Goal: Information Seeking & Learning: Check status

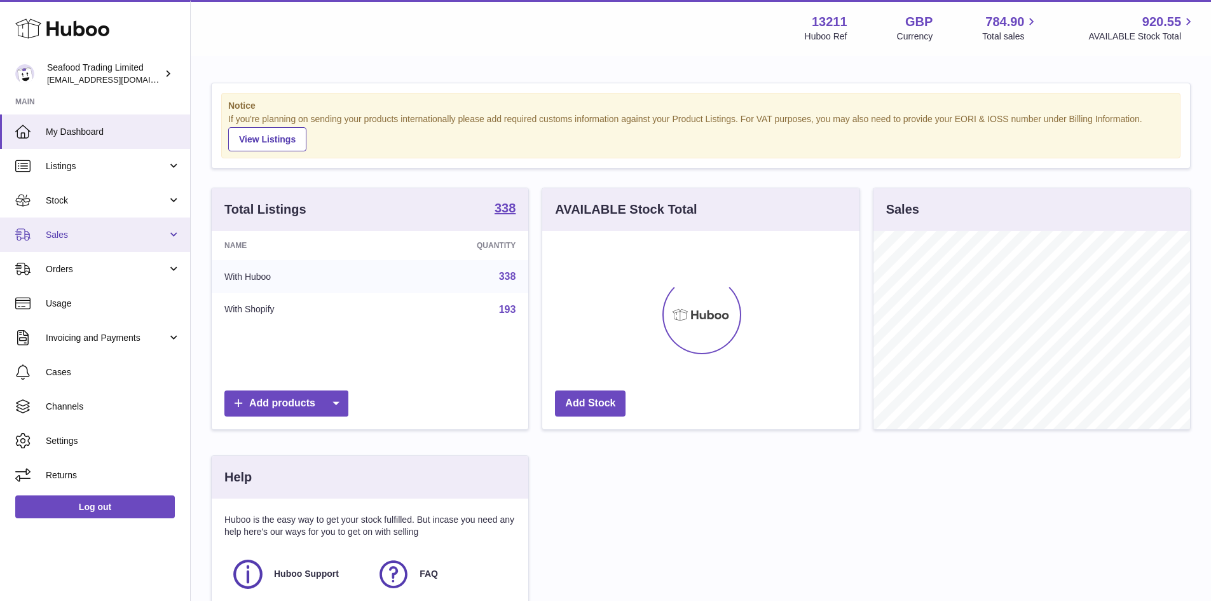
scroll to position [198, 317]
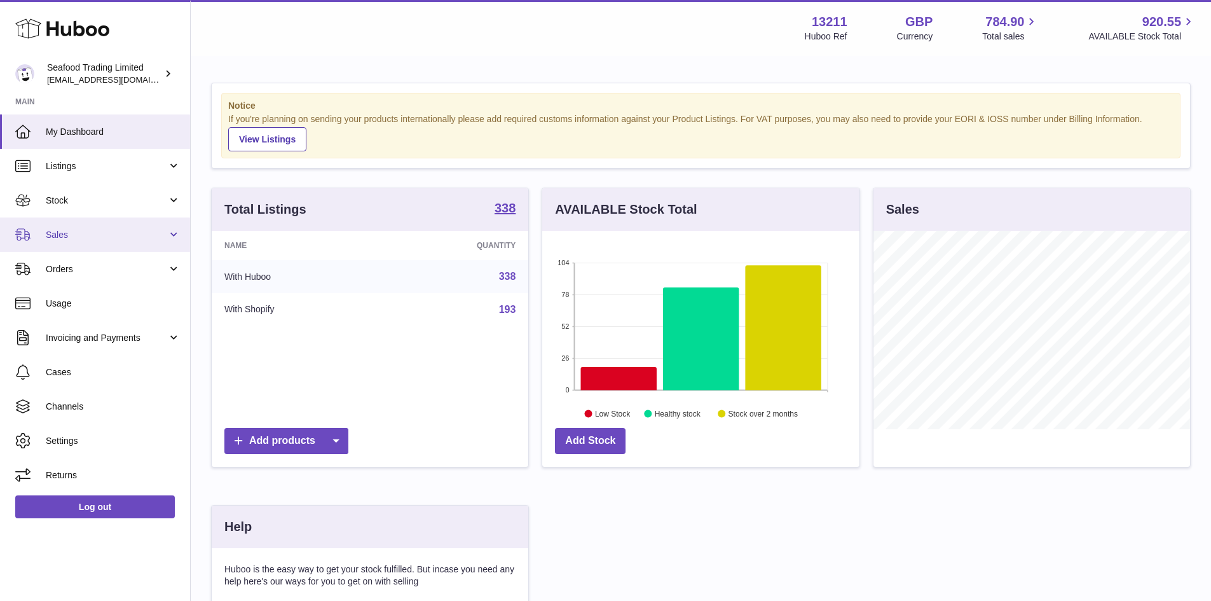
click at [63, 233] on span "Sales" at bounding box center [106, 235] width 121 height 12
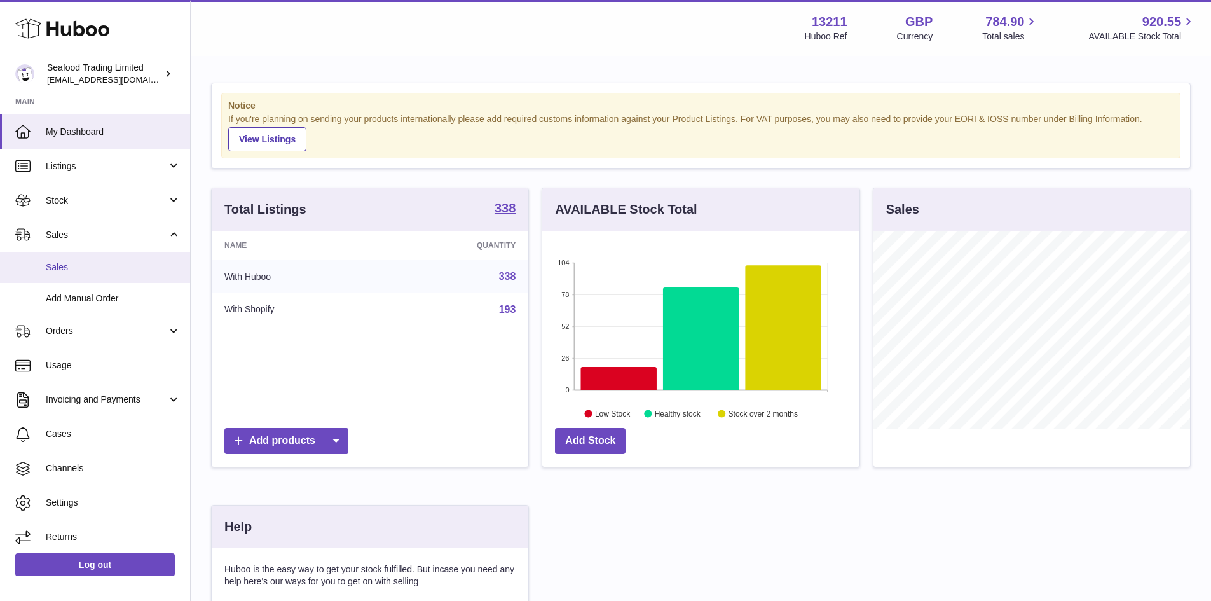
click at [61, 268] on span "Sales" at bounding box center [113, 267] width 135 height 12
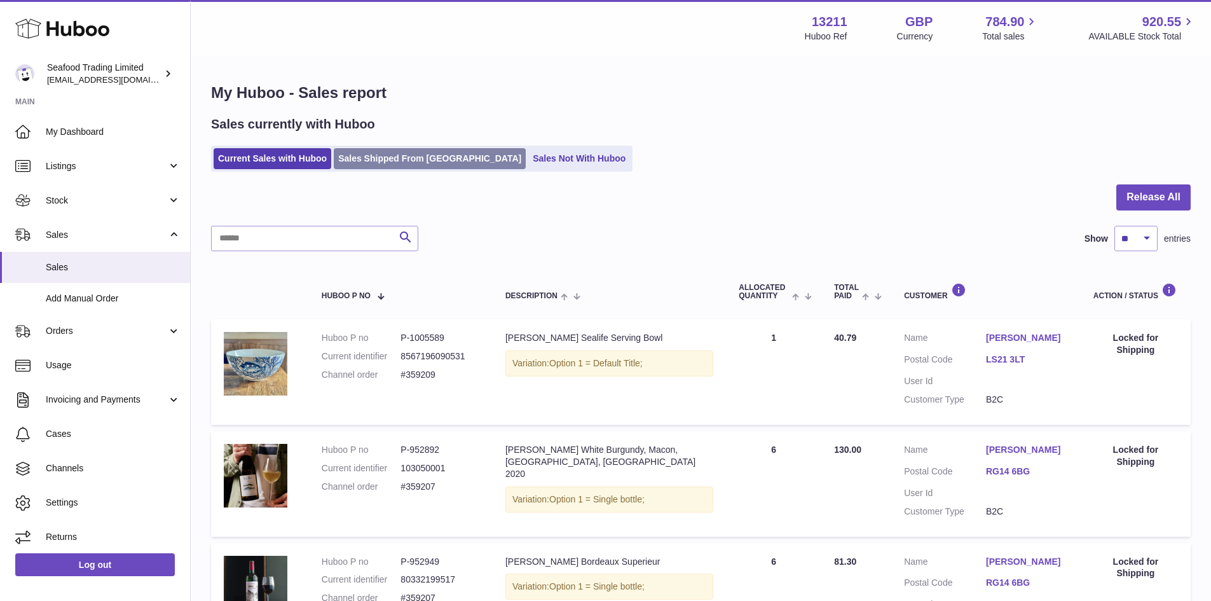
drag, startPoint x: 395, startPoint y: 173, endPoint x: 410, endPoint y: 153, distance: 24.9
click at [406, 153] on link "Sales Shipped From Huboo" at bounding box center [430, 158] width 192 height 21
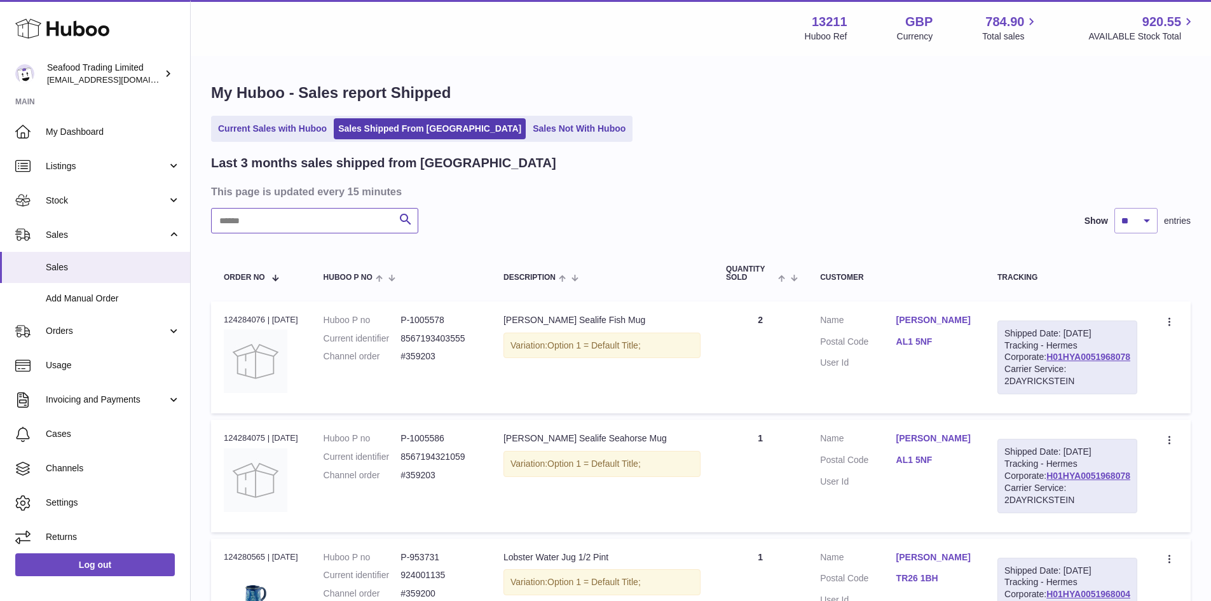
click at [286, 217] on input "text" at bounding box center [314, 220] width 207 height 25
paste input "******"
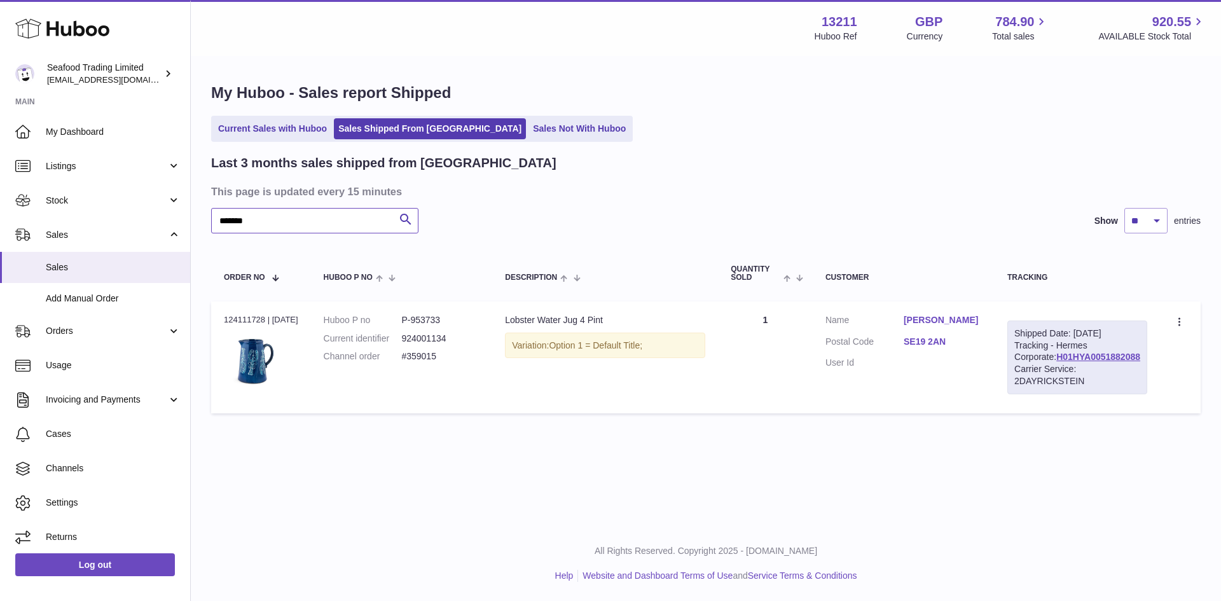
type input "******"
drag, startPoint x: 914, startPoint y: 320, endPoint x: 982, endPoint y: 327, distance: 69.0
click at [982, 327] on dl "Customer Name Becky Boyce Postal Code SE19 2AN User Id" at bounding box center [903, 345] width 156 height 62
copy dl "Becky Boyce"
click at [254, 357] on img at bounding box center [256, 361] width 64 height 64
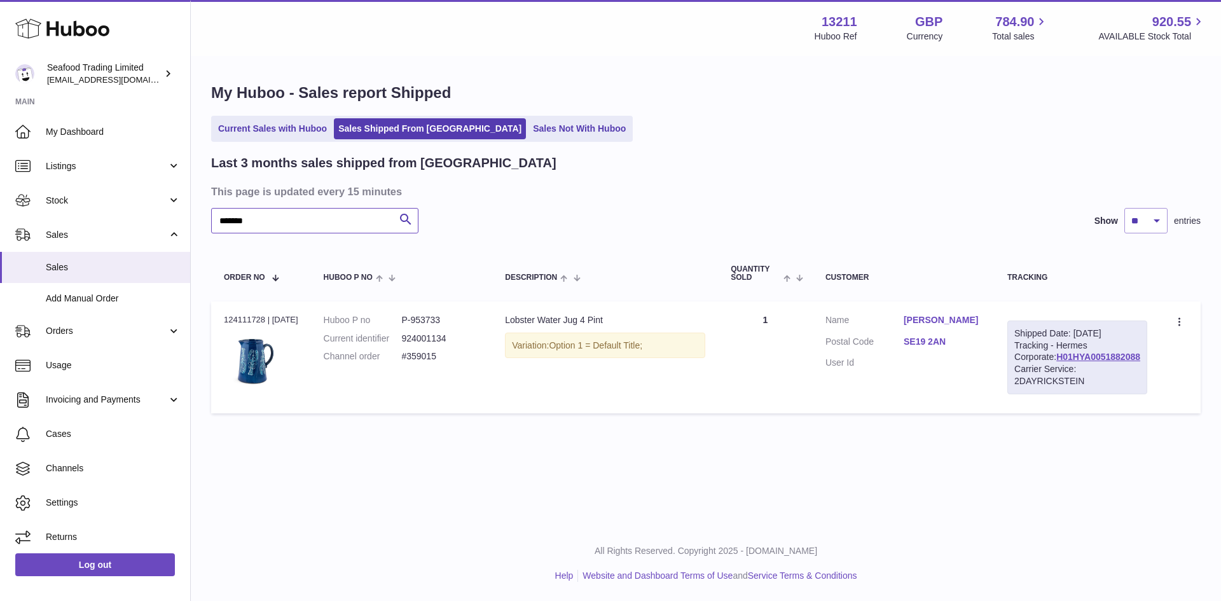
drag, startPoint x: 217, startPoint y: 219, endPoint x: 327, endPoint y: 234, distance: 111.0
click at [327, 234] on div "Last 3 months sales shipped from Huboo This page is updated every 15 minutes **…" at bounding box center [705, 287] width 989 height 265
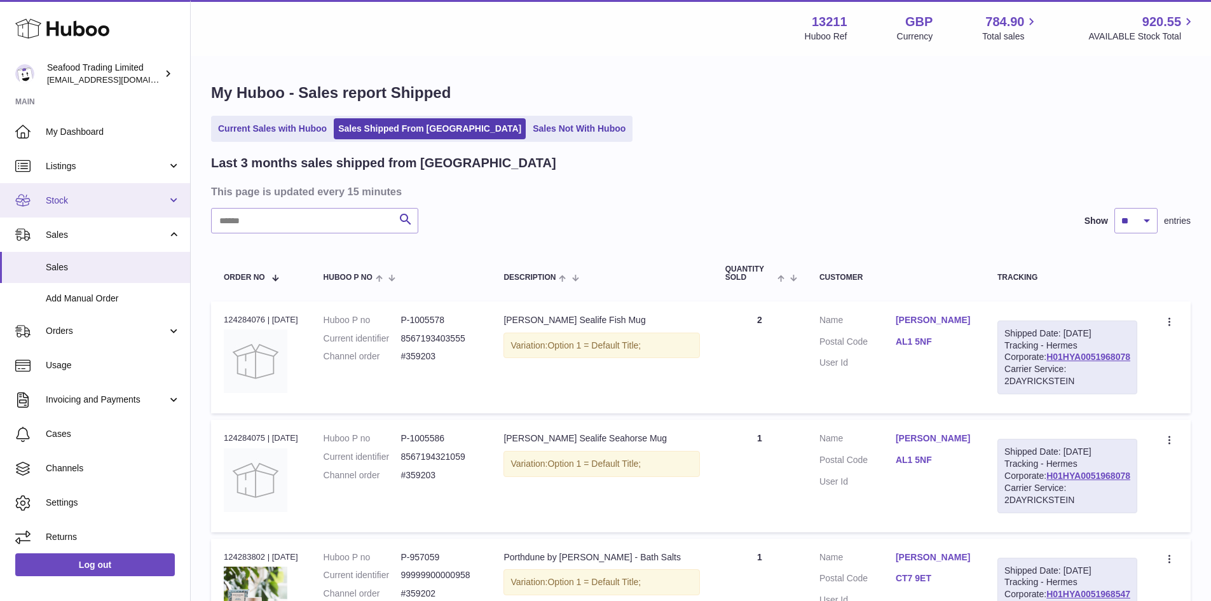
click at [74, 199] on span "Stock" at bounding box center [106, 201] width 121 height 12
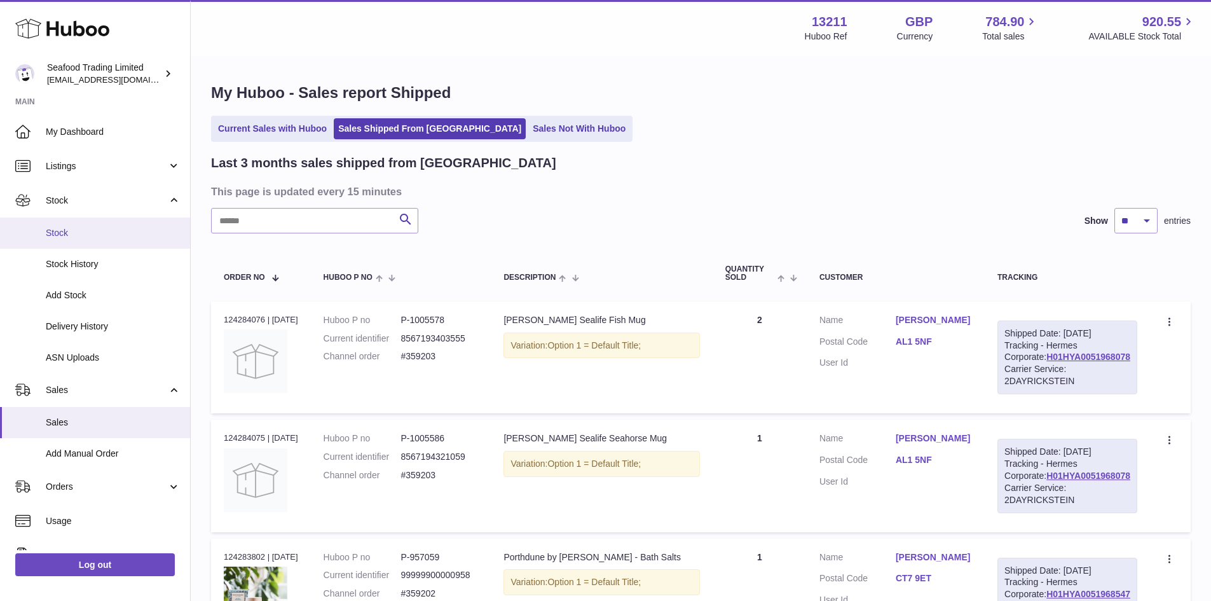
click at [72, 237] on span "Stock" at bounding box center [113, 233] width 135 height 12
click at [60, 230] on span "Stock" at bounding box center [113, 233] width 135 height 12
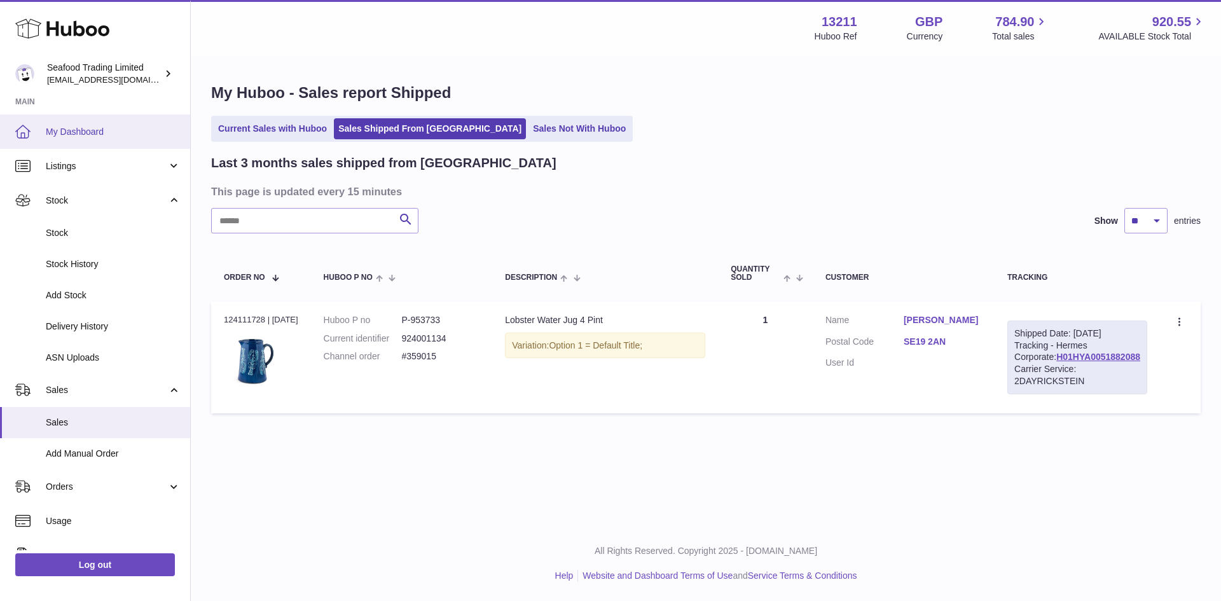
click at [90, 135] on span "My Dashboard" at bounding box center [113, 132] width 135 height 12
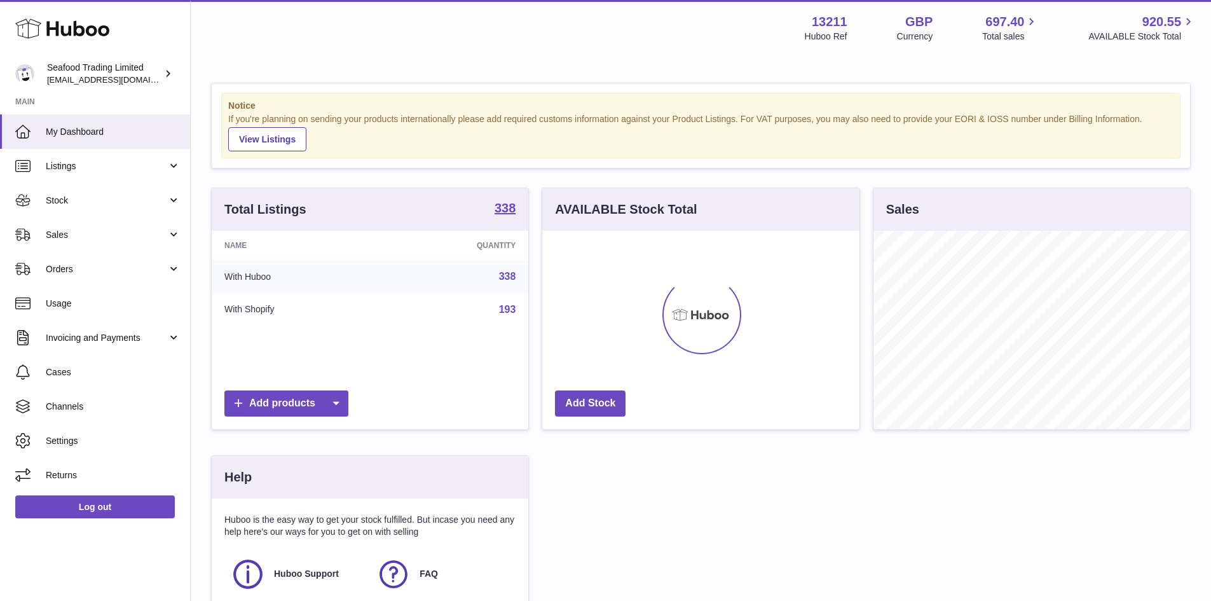
scroll to position [198, 317]
